Goal: Find specific page/section: Find specific page/section

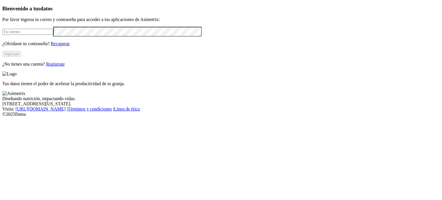
type input "[PERSON_NAME][EMAIL_ADDRESS][PERSON_NAME][DOMAIN_NAME]"
click at [21, 57] on button "Ingresar" at bounding box center [11, 54] width 19 height 6
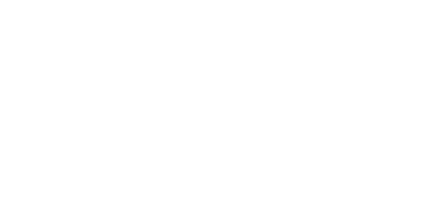
type input "ASI"
type input "CONSU"
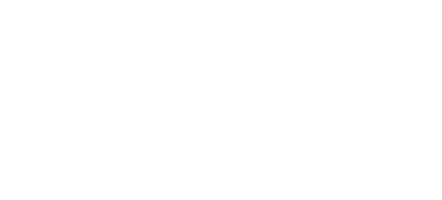
type input "PONE"
